Goal: Obtain resource: Obtain resource

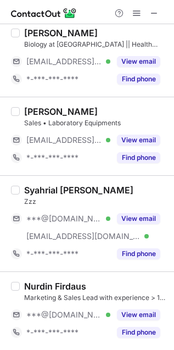
scroll to position [1494, 0]
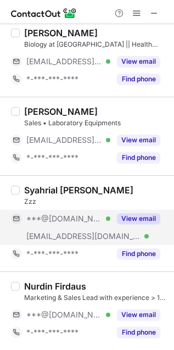
click at [147, 213] on button "View email" at bounding box center [138, 218] width 43 height 11
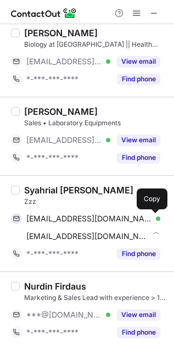
click at [154, 216] on span at bounding box center [155, 218] width 9 height 9
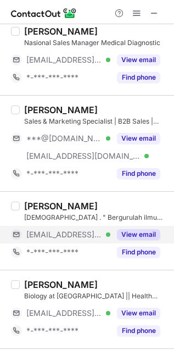
scroll to position [1220, 0]
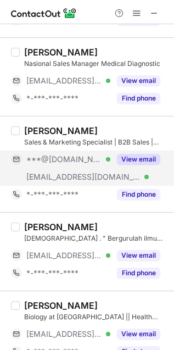
drag, startPoint x: 135, startPoint y: 163, endPoint x: 143, endPoint y: 163, distance: 8.2
click at [135, 163] on button "View email" at bounding box center [138, 159] width 43 height 11
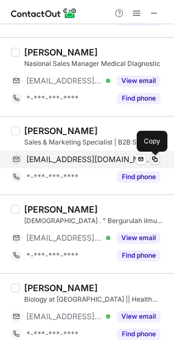
click at [157, 160] on span at bounding box center [155, 159] width 9 height 9
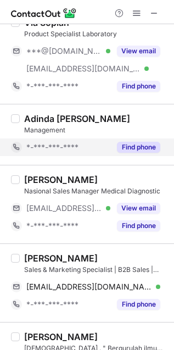
scroll to position [1014, 0]
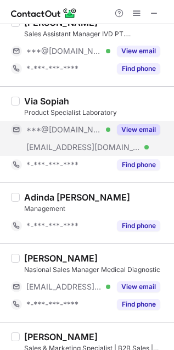
click at [133, 127] on button "View email" at bounding box center [138, 129] width 43 height 11
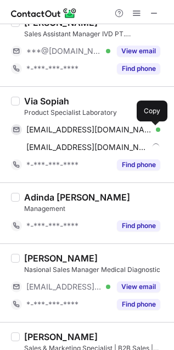
click at [153, 129] on span at bounding box center [155, 129] width 9 height 9
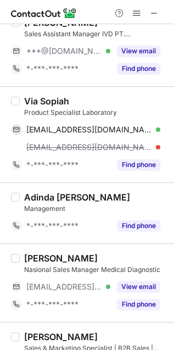
scroll to position [945, 0]
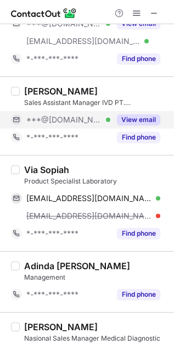
click at [144, 119] on button "View email" at bounding box center [138, 119] width 43 height 11
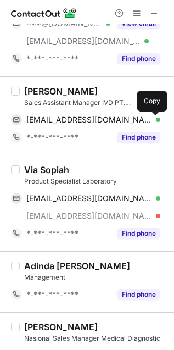
click at [153, 121] on span at bounding box center [155, 119] width 9 height 9
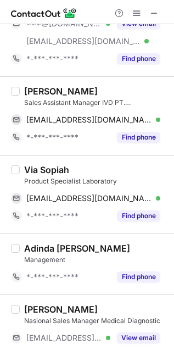
scroll to position [876, 0]
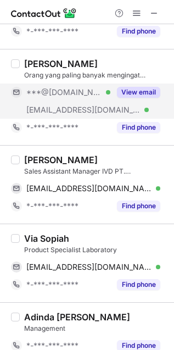
click at [143, 98] on button "View email" at bounding box center [138, 92] width 43 height 11
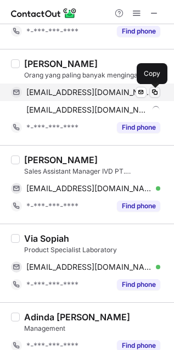
click at [157, 92] on span at bounding box center [155, 92] width 9 height 9
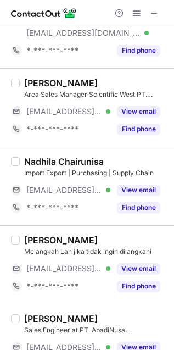
scroll to position [327, 0]
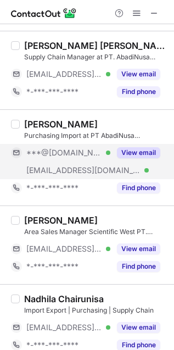
click at [153, 153] on button "View email" at bounding box center [138, 152] width 43 height 11
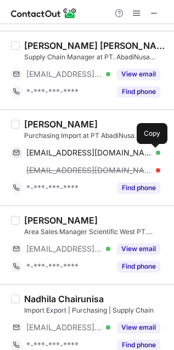
click at [152, 154] on span at bounding box center [155, 152] width 9 height 9
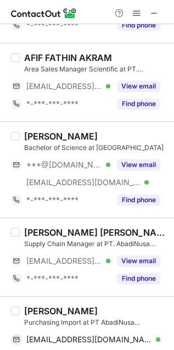
scroll to position [121, 0]
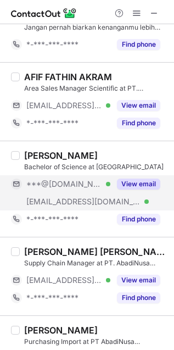
click at [140, 181] on button "View email" at bounding box center [138, 184] width 43 height 11
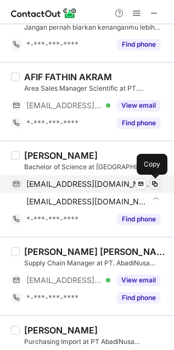
click at [154, 184] on span at bounding box center [155, 184] width 9 height 9
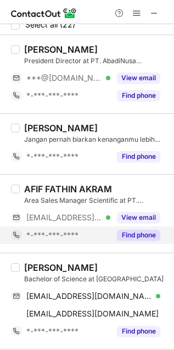
scroll to position [0, 0]
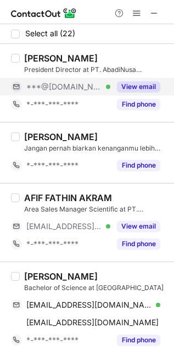
click at [147, 82] on button "View email" at bounding box center [138, 86] width 43 height 11
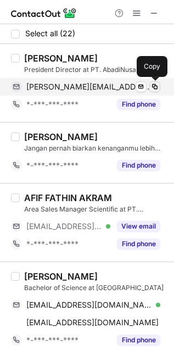
click at [157, 82] on span at bounding box center [155, 86] width 9 height 9
